Goal: Transaction & Acquisition: Purchase product/service

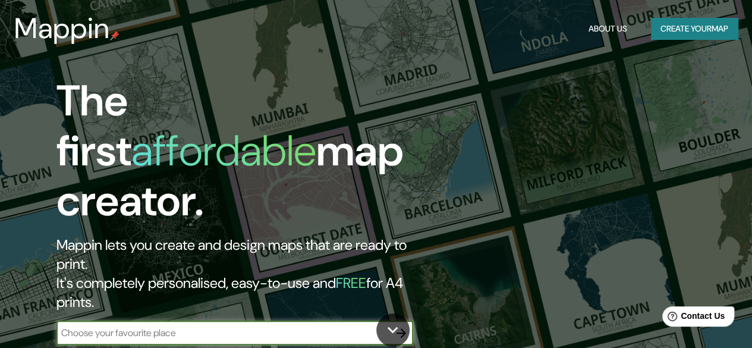
click at [180, 326] on input "text" at bounding box center [222, 333] width 333 height 14
paste input "C. [PERSON_NAME][STREET_ADDRESS]"
type input "C. [PERSON_NAME][STREET_ADDRESS]"
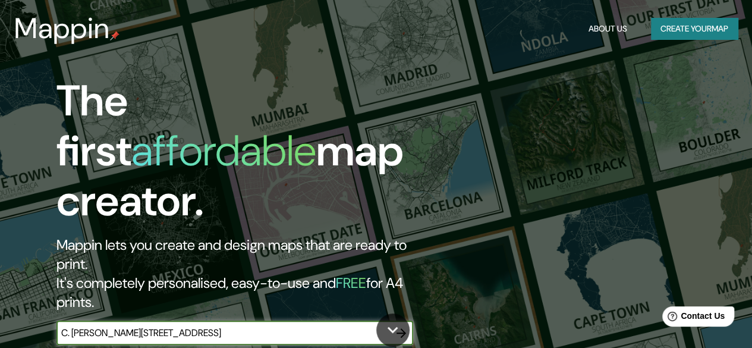
click at [397, 326] on icon "button" at bounding box center [401, 333] width 14 height 14
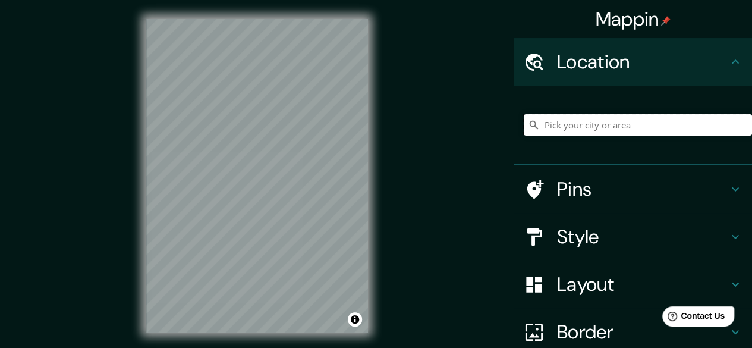
click at [616, 120] on input "Pick your city or area" at bounding box center [637, 124] width 228 height 21
paste input "C. [PERSON_NAME][STREET_ADDRESS]"
type input "[PERSON_NAME][STREET_ADDRESS]"
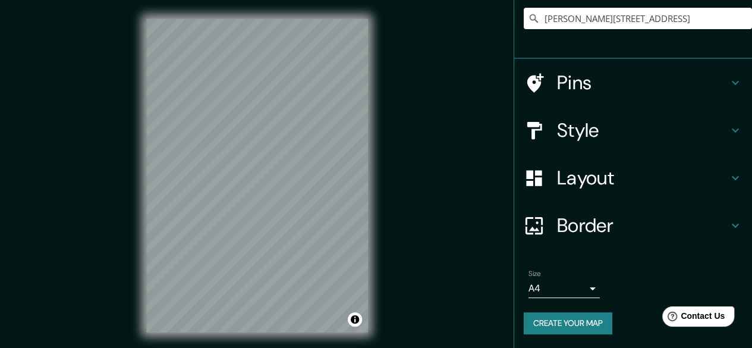
click at [584, 225] on h4 "Border" at bounding box center [642, 225] width 171 height 24
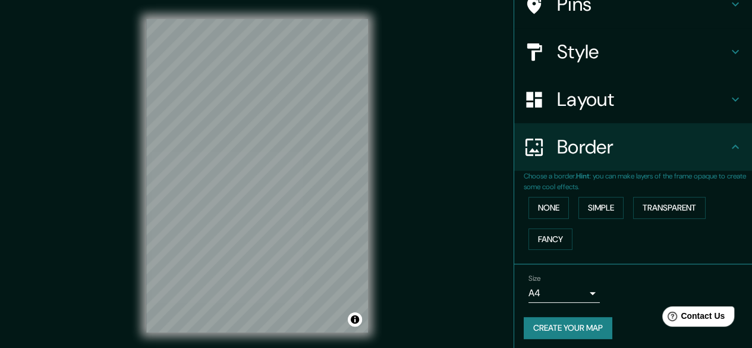
scroll to position [87, 0]
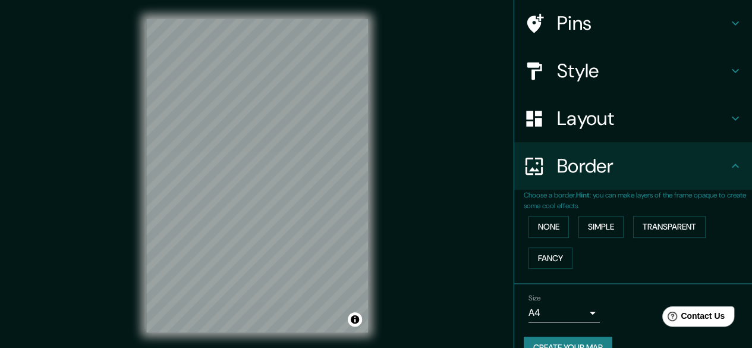
click at [604, 165] on h4 "Border" at bounding box center [642, 166] width 171 height 24
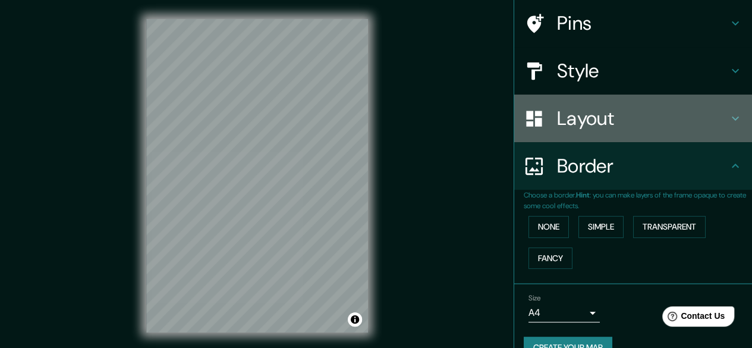
click at [604, 131] on div "Layout" at bounding box center [633, 118] width 238 height 48
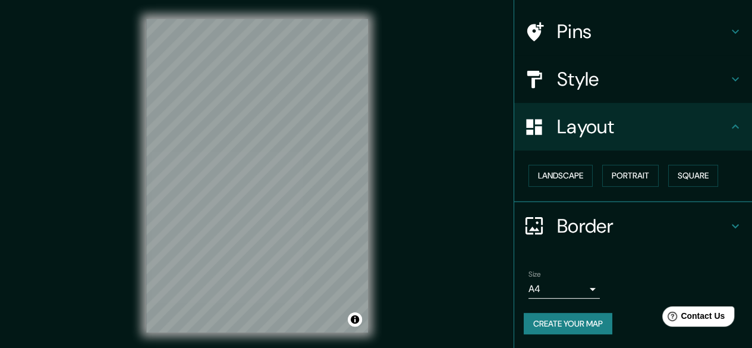
scroll to position [78, 0]
click at [619, 178] on button "Portrait" at bounding box center [630, 176] width 56 height 22
click at [611, 168] on button "Portrait" at bounding box center [630, 176] width 56 height 22
click at [673, 176] on button "Square" at bounding box center [693, 176] width 50 height 22
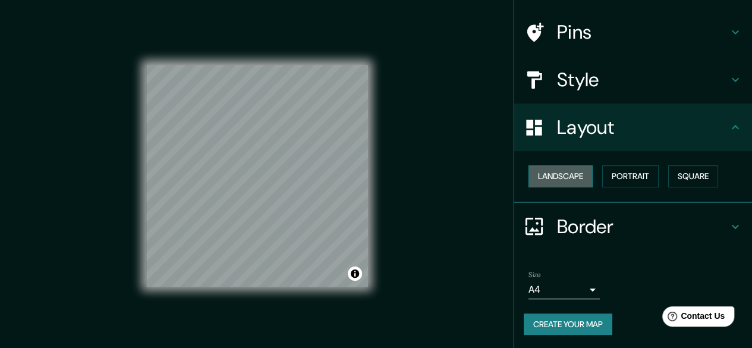
click at [533, 175] on button "Landscape" at bounding box center [560, 176] width 64 height 22
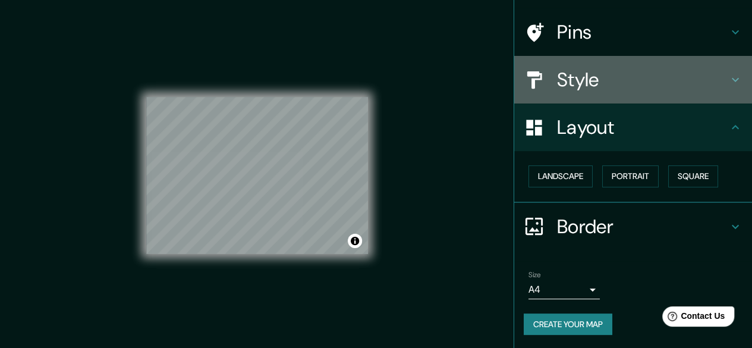
click at [641, 90] on h4 "Style" at bounding box center [642, 80] width 171 height 24
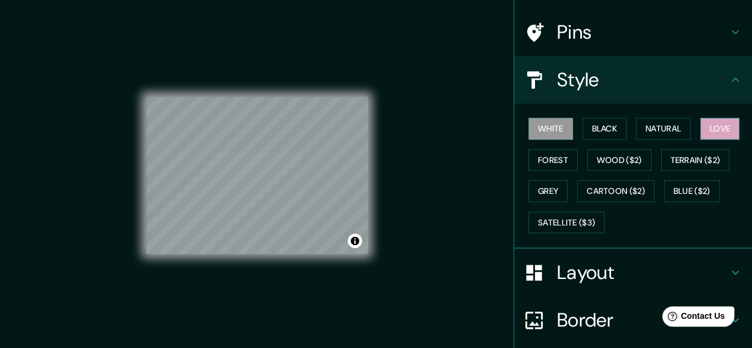
click at [710, 121] on button "Love" at bounding box center [719, 129] width 39 height 22
click at [655, 131] on button "Natural" at bounding box center [663, 129] width 55 height 22
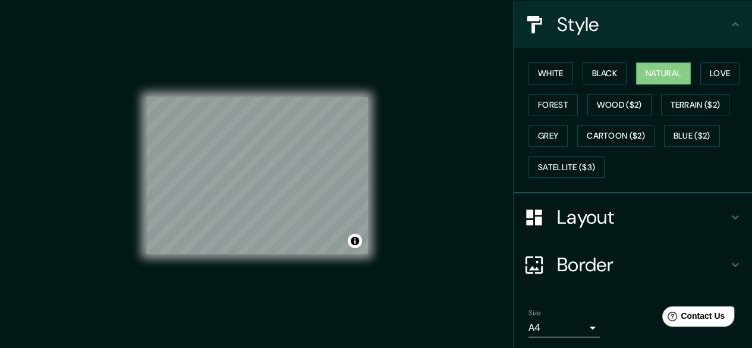
scroll to position [171, 0]
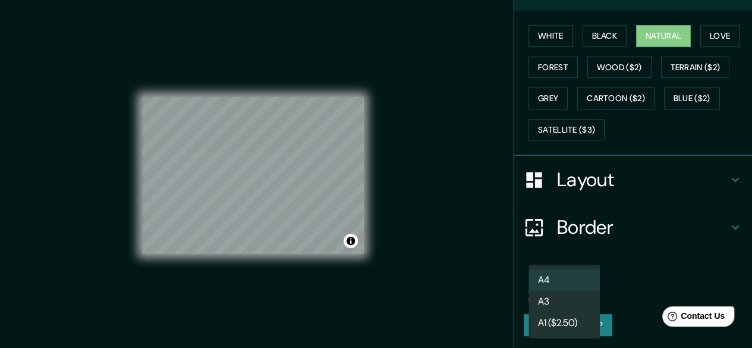
click at [569, 296] on body "Mappin Location [STREET_ADDRESS][GEOGRAPHIC_DATA][PERSON_NAME][STREET_ADDRESS][…" at bounding box center [376, 174] width 752 height 348
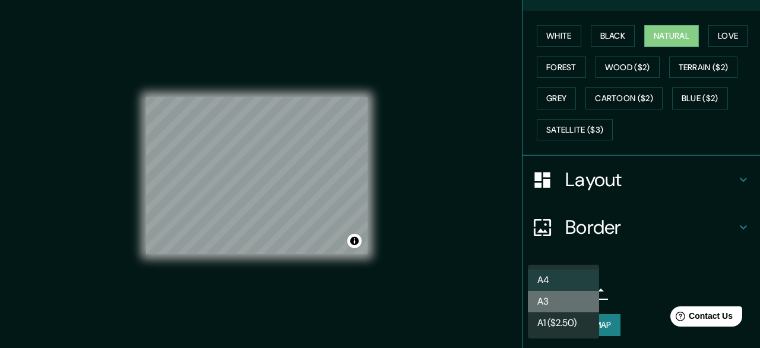
click at [569, 304] on li "A3" at bounding box center [563, 301] width 71 height 21
type input "a4"
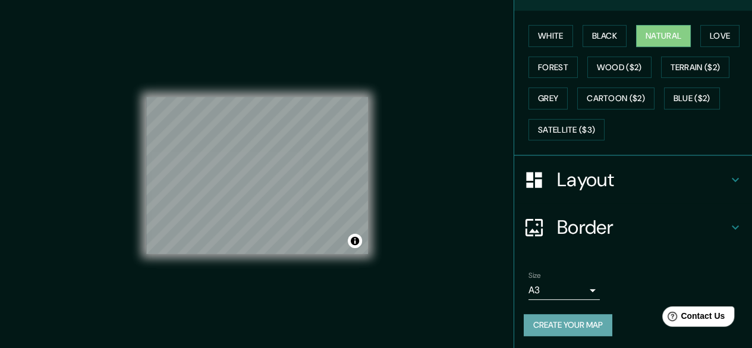
click at [569, 318] on button "Create your map" at bounding box center [567, 325] width 89 height 22
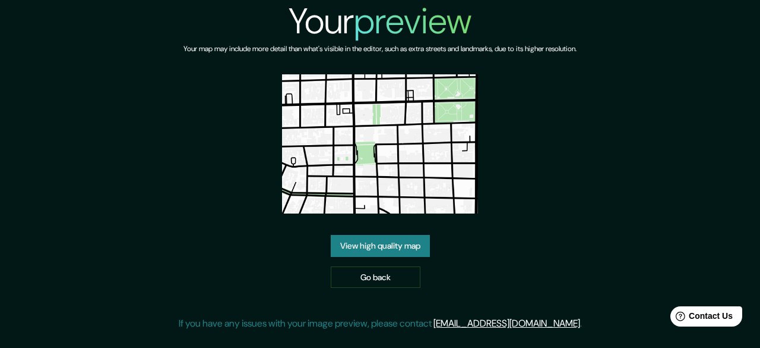
click at [366, 250] on link "View high quality map" at bounding box center [380, 246] width 99 height 22
